Goal: Task Accomplishment & Management: Manage account settings

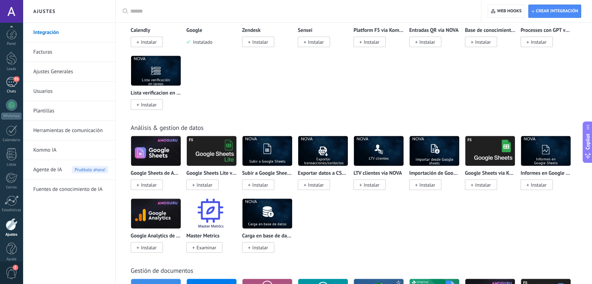
scroll to position [7, 0]
click at [17, 84] on div "Chats" at bounding box center [11, 84] width 20 height 5
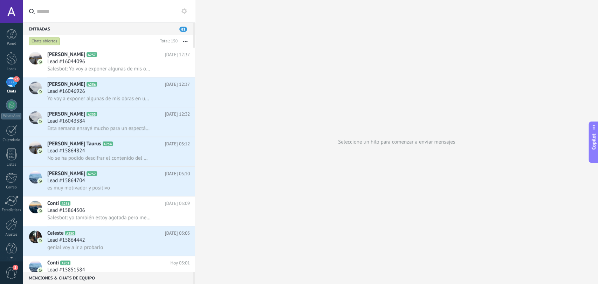
click at [181, 14] on button at bounding box center [184, 11] width 8 height 8
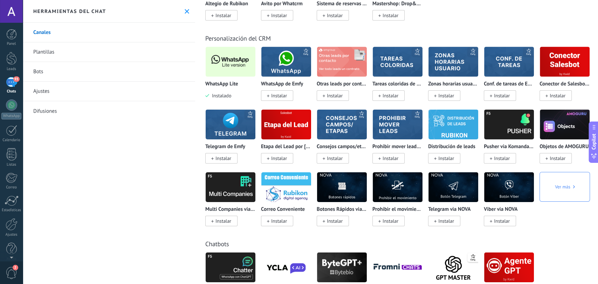
scroll to position [1596, 0]
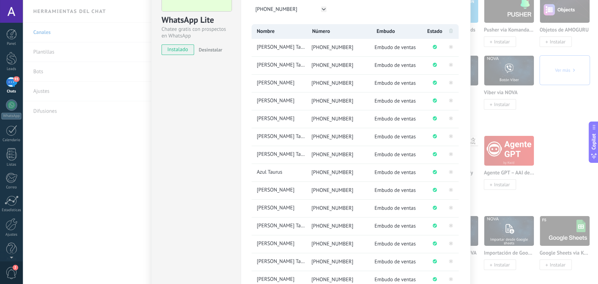
scroll to position [39, 0]
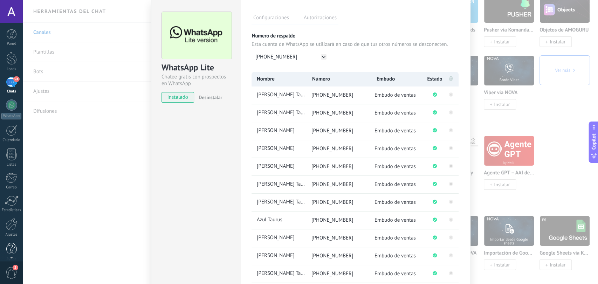
click at [11, 245] on div at bounding box center [11, 249] width 11 height 12
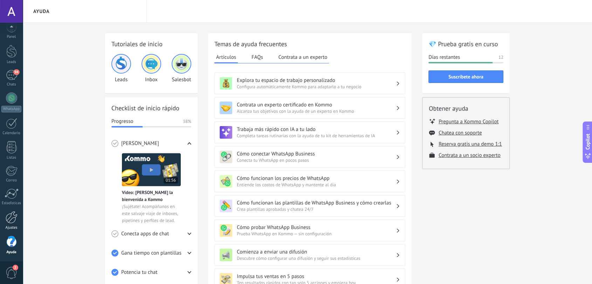
click at [14, 225] on link "Ajustes" at bounding box center [11, 220] width 23 height 19
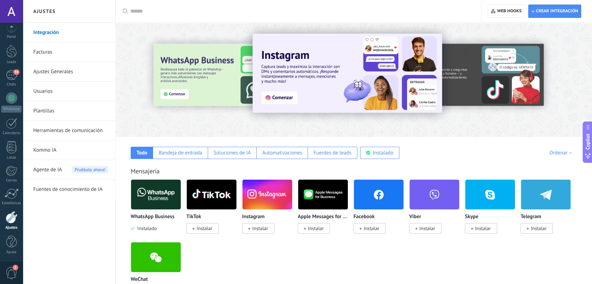
click at [53, 113] on link "Plantillas" at bounding box center [70, 111] width 75 height 20
